Goal: Transaction & Acquisition: Purchase product/service

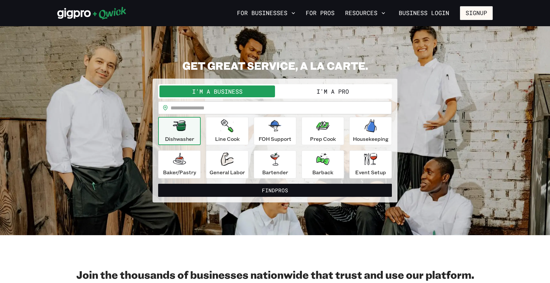
click at [309, 91] on button "I'm a Pro" at bounding box center [333, 91] width 116 height 12
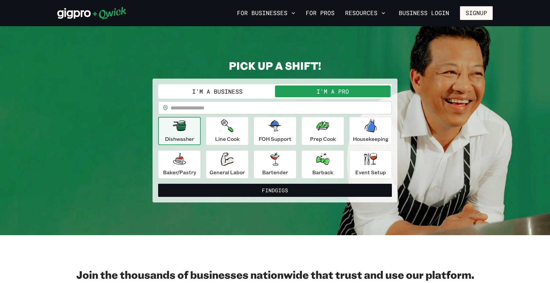
click at [256, 92] on button "I'm a Business" at bounding box center [218, 91] width 116 height 12
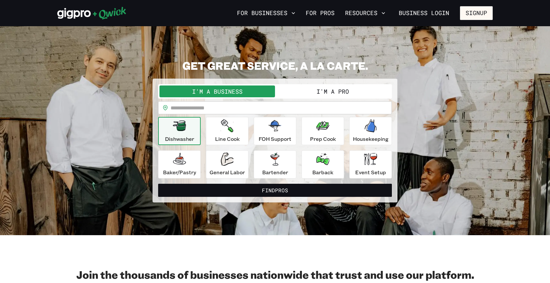
click at [312, 89] on button "I'm a Pro" at bounding box center [333, 91] width 116 height 12
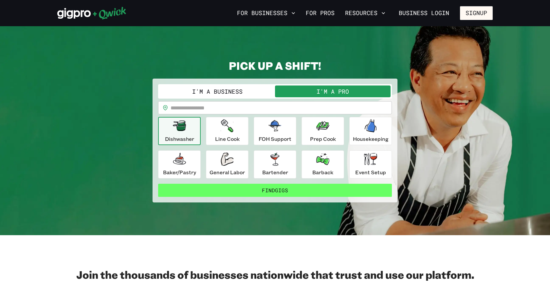
click at [256, 192] on button "Find Gigs" at bounding box center [275, 190] width 234 height 13
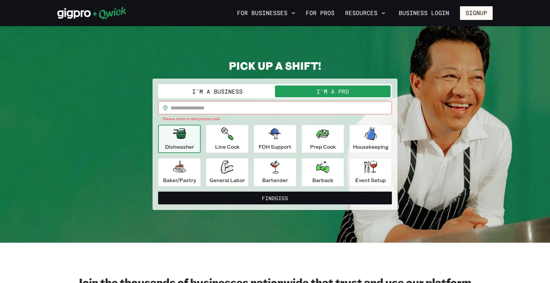
click at [237, 107] on input "text" at bounding box center [281, 107] width 221 height 13
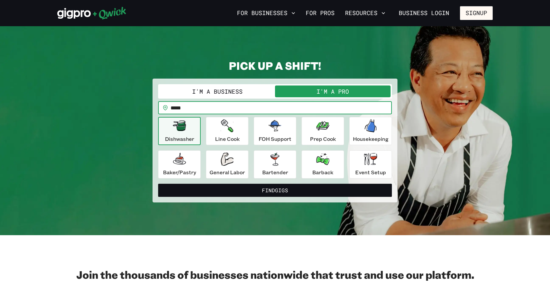
type input "*****"
click at [275, 190] on button "Find Gigs" at bounding box center [275, 190] width 234 height 13
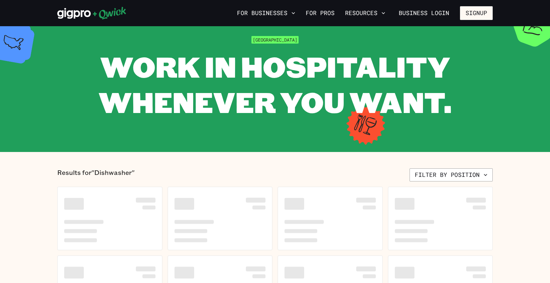
scroll to position [136, 0]
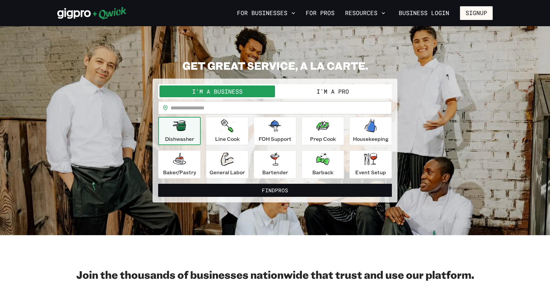
click at [361, 150] on div "Dishwasher Line Cook FOH Support Prep Cook Housekeeping [PERSON_NAME]/Pastry Ge…" at bounding box center [275, 148] width 234 height 62
click at [362, 157] on div "Event Setup" at bounding box center [370, 165] width 31 height 24
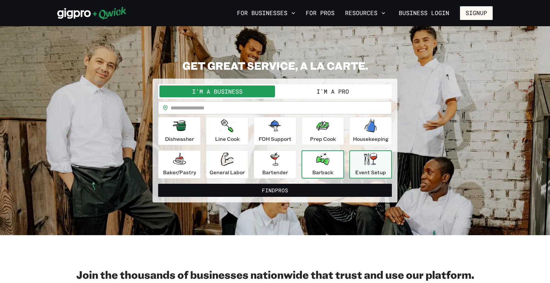
click at [337, 159] on button "Barback" at bounding box center [323, 164] width 43 height 28
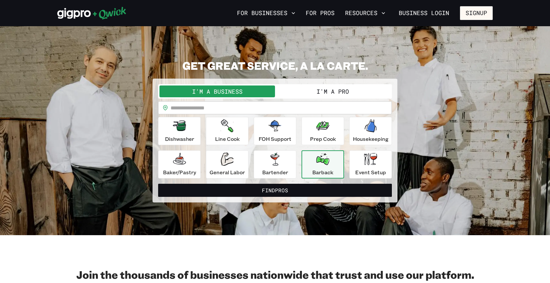
click at [329, 161] on icon "button" at bounding box center [322, 159] width 13 height 12
click at [368, 156] on icon "button" at bounding box center [370, 159] width 13 height 12
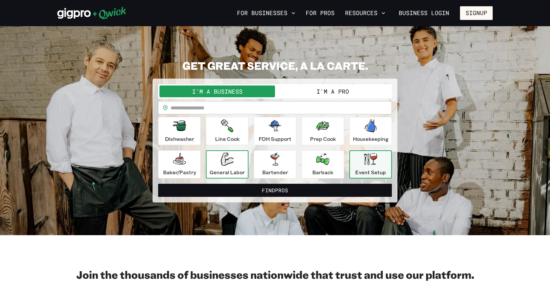
click at [237, 174] on p "General Labor" at bounding box center [227, 172] width 35 height 8
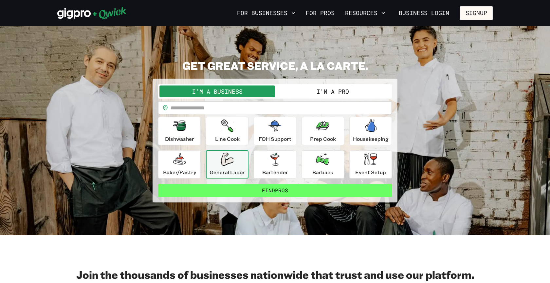
click at [241, 188] on button "Find Pros" at bounding box center [275, 190] width 234 height 13
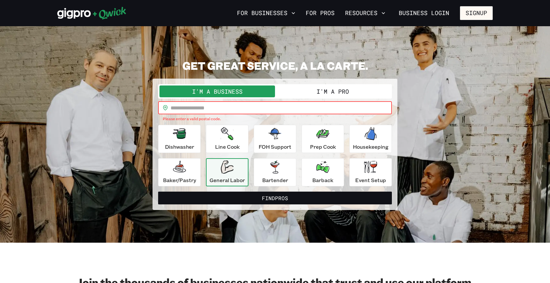
click at [238, 104] on input "text" at bounding box center [281, 107] width 221 height 13
click at [324, 92] on button "I'm a Pro" at bounding box center [333, 91] width 116 height 12
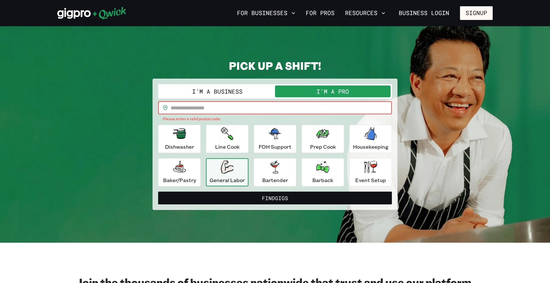
click at [307, 108] on input "text" at bounding box center [281, 107] width 221 height 13
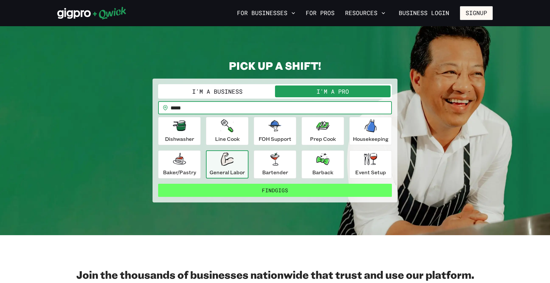
type input "*****"
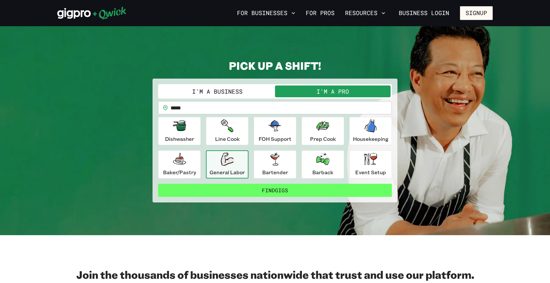
click at [304, 186] on button "Find Gigs" at bounding box center [275, 190] width 234 height 13
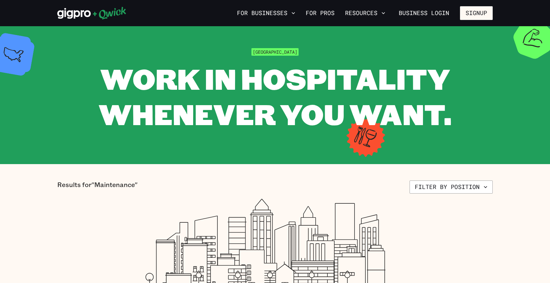
scroll to position [9, 0]
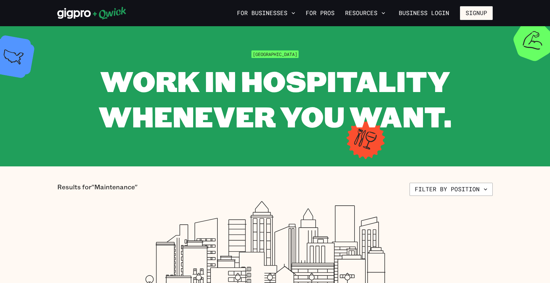
click at [66, 21] on div "For Businesses For Pros Resources Business Login Signup" at bounding box center [275, 13] width 550 height 26
click at [78, 13] on icon at bounding box center [91, 13] width 69 height 13
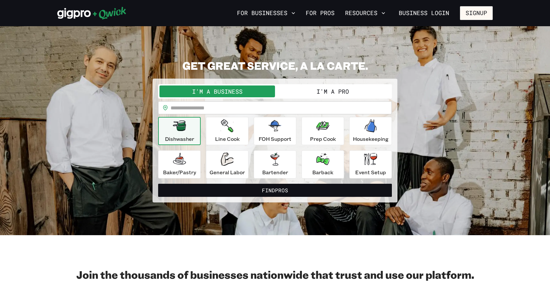
click at [296, 88] on button "I'm a Pro" at bounding box center [333, 91] width 116 height 12
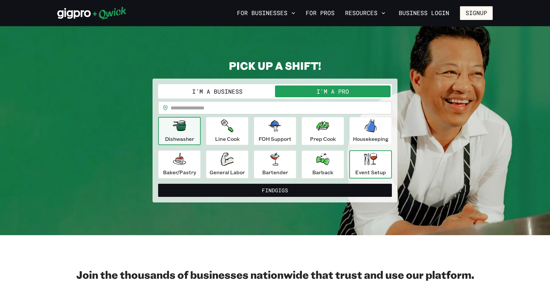
click at [360, 161] on div "Event Setup" at bounding box center [370, 165] width 31 height 24
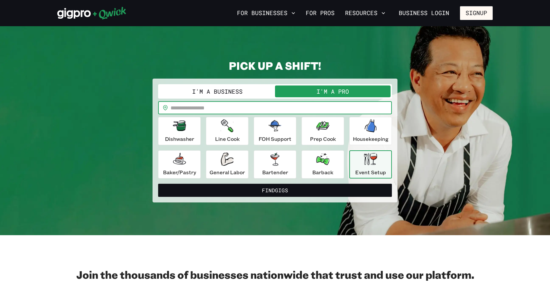
click at [266, 107] on input "text" at bounding box center [281, 107] width 221 height 13
type input "*****"
click at [275, 190] on button "Find Gigs" at bounding box center [275, 190] width 234 height 13
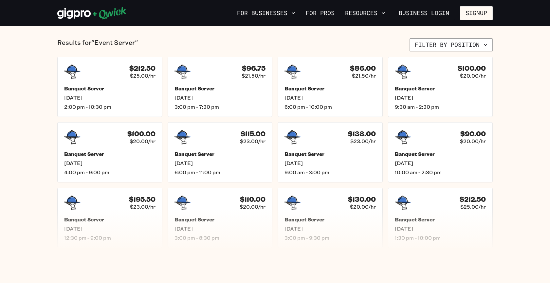
scroll to position [158, 0]
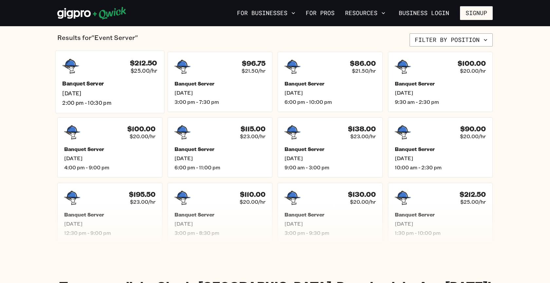
click at [126, 96] on div "Banquet Server [DATE] 2:00 pm - 10:30 pm" at bounding box center [109, 93] width 95 height 26
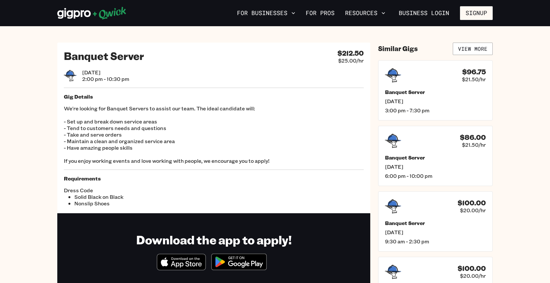
scroll to position [158, 0]
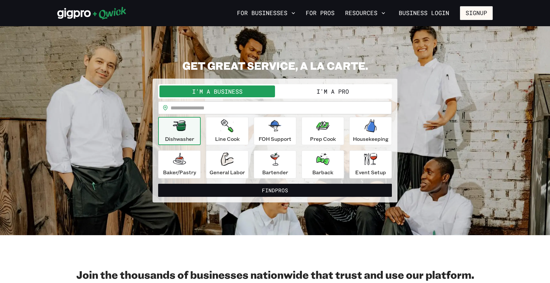
click at [339, 95] on button "I'm a Pro" at bounding box center [333, 91] width 116 height 12
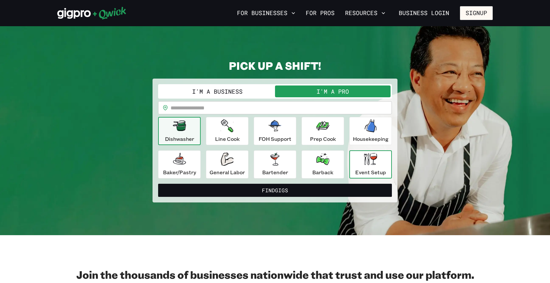
click at [375, 161] on icon "button" at bounding box center [370, 159] width 13 height 12
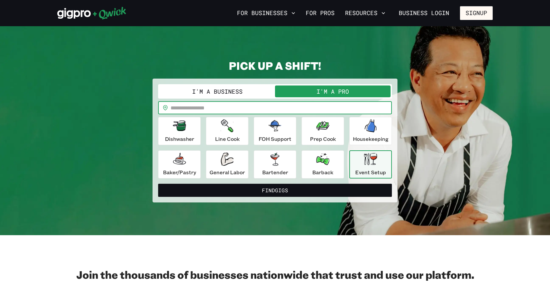
click at [292, 111] on input "text" at bounding box center [281, 107] width 221 height 13
type input "*****"
click at [275, 190] on button "Find Gigs" at bounding box center [275, 190] width 234 height 13
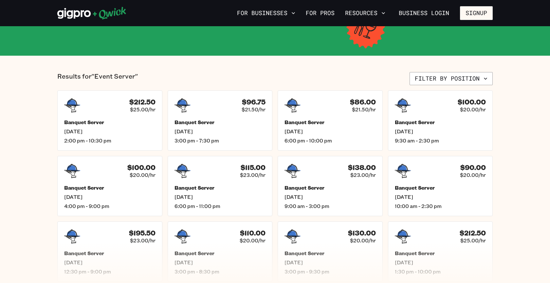
scroll to position [138, 0]
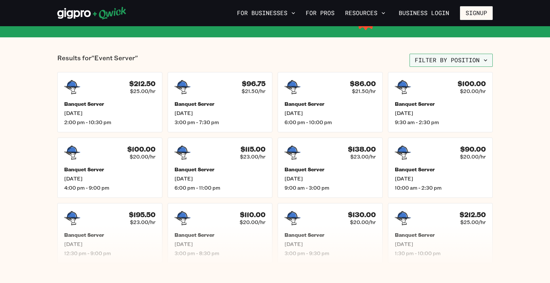
click at [481, 65] on button "Filter by position" at bounding box center [451, 60] width 83 height 13
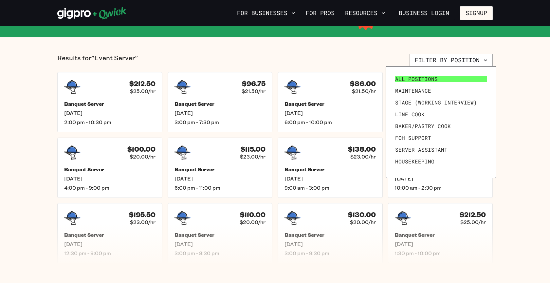
click at [424, 79] on span "All Positions" at bounding box center [416, 79] width 43 height 7
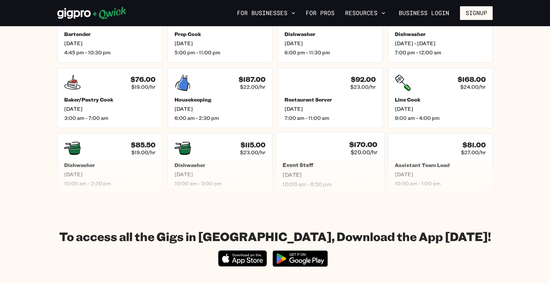
scroll to position [326, 0]
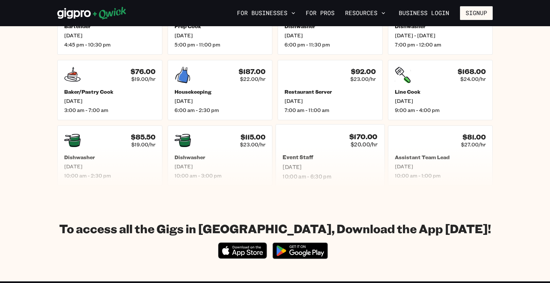
click at [303, 149] on div "$170.00 $20.00/hr Event Staff [DATE] 10:00 am - 6:30 pm" at bounding box center [330, 155] width 109 height 63
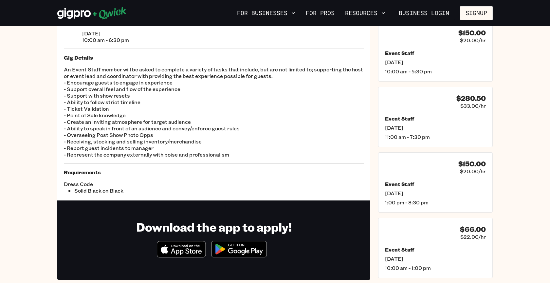
scroll to position [39, 0]
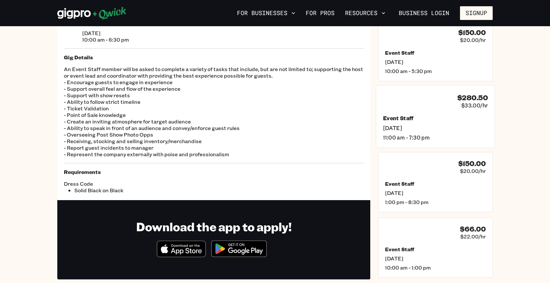
click at [396, 122] on div "Event Staff [DATE] 11:00 am - 7:30 pm" at bounding box center [435, 128] width 105 height 26
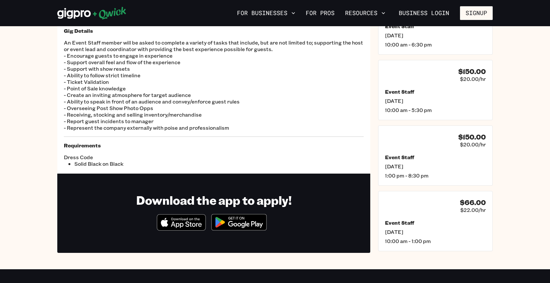
scroll to position [108, 0]
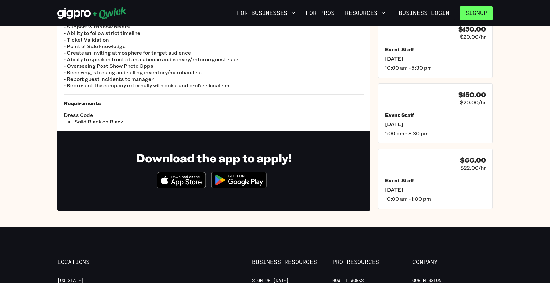
click at [475, 9] on button "Signup" at bounding box center [476, 13] width 33 height 14
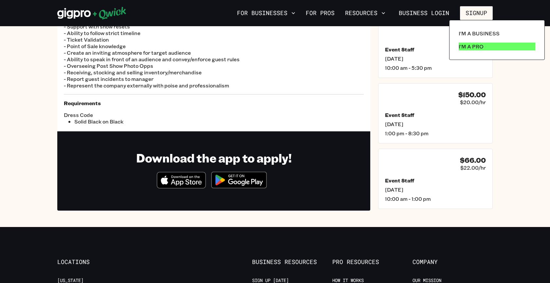
click at [471, 44] on p "I'm a Pro" at bounding box center [471, 47] width 25 height 8
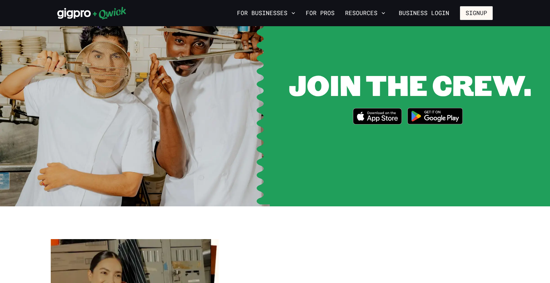
scroll to position [891, 0]
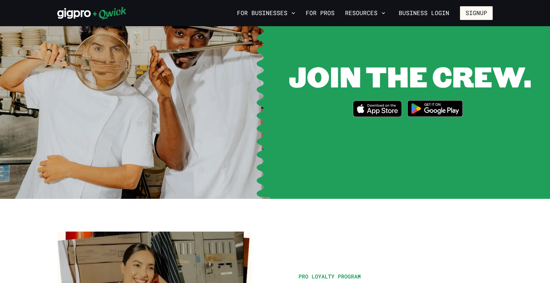
click at [379, 101] on icon "Download on the App Store" at bounding box center [377, 109] width 48 height 16
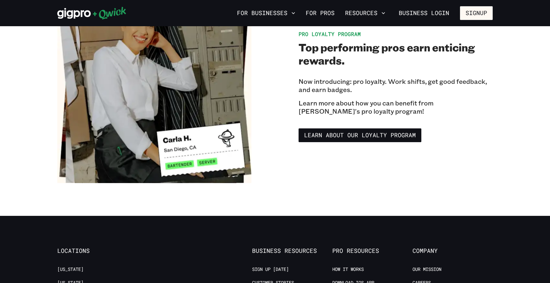
scroll to position [1190, 0]
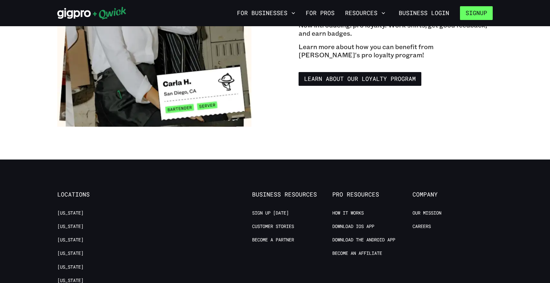
click at [467, 9] on button "Signup" at bounding box center [476, 13] width 33 height 14
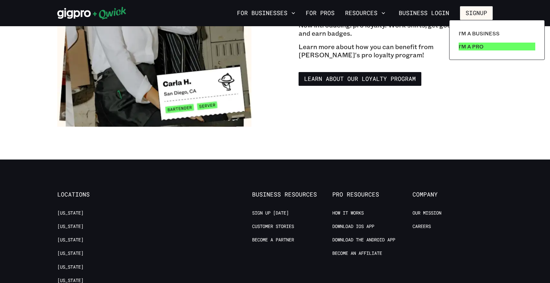
click at [474, 44] on p "I'm a Pro" at bounding box center [471, 47] width 25 height 8
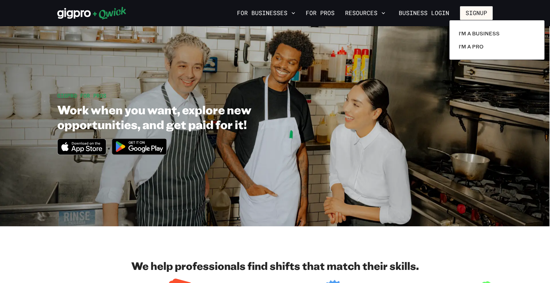
click at [249, 104] on div at bounding box center [275, 141] width 550 height 283
